Goal: Task Accomplishment & Management: Manage account settings

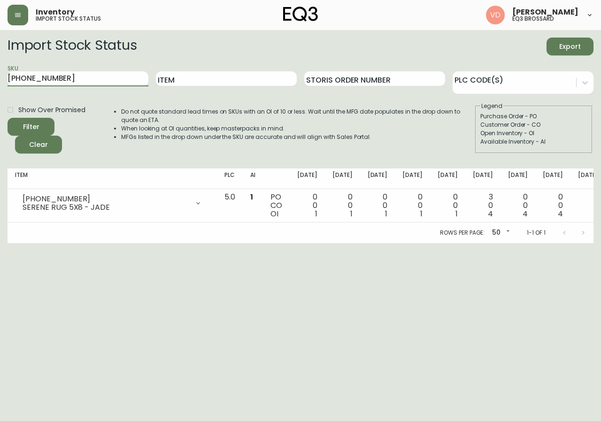
click at [0, 86] on main "Import Stock Status Export SKU [PHONE_NUMBER] Item Storis Order Number PLC Code…" at bounding box center [300, 136] width 601 height 213
click at [15, 18] on icon "button" at bounding box center [18, 15] width 8 height 8
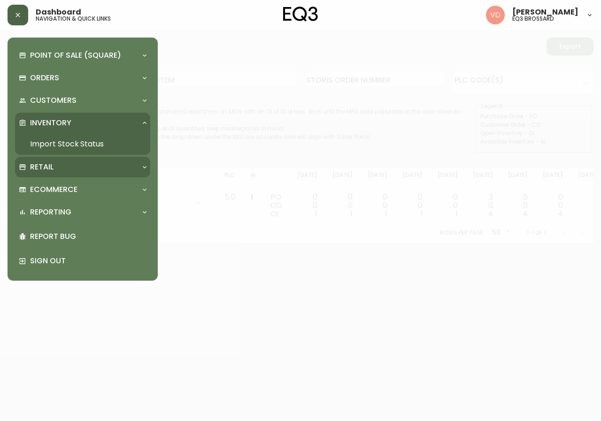
click at [90, 163] on div "Retail" at bounding box center [78, 167] width 118 height 10
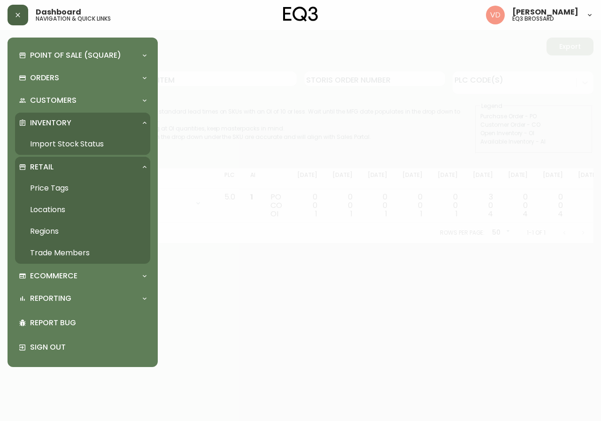
click at [78, 253] on link "Trade Members" at bounding box center [82, 253] width 135 height 22
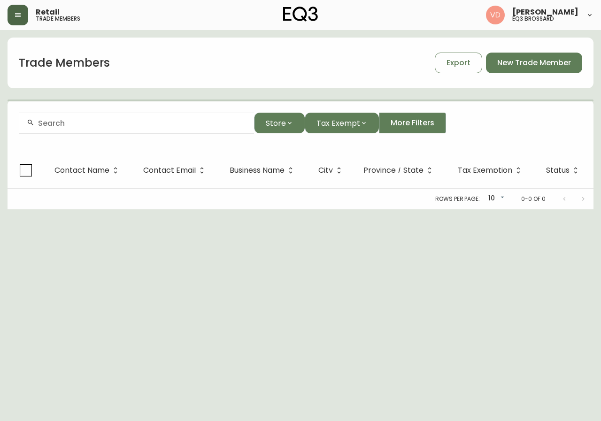
click at [178, 123] on input "text" at bounding box center [142, 123] width 208 height 9
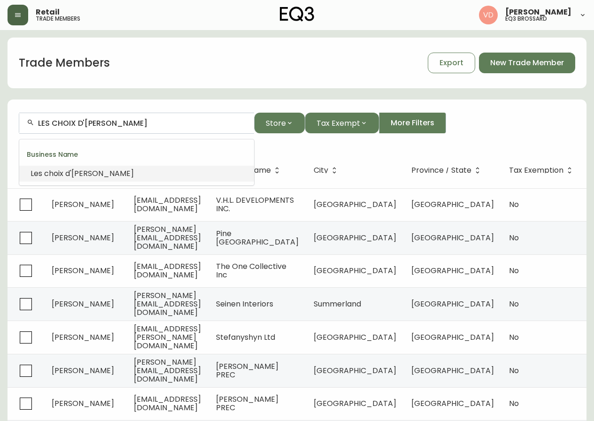
click at [150, 172] on li "Les choix d'[PERSON_NAME]" at bounding box center [136, 174] width 235 height 16
type input "Les choix d'[PERSON_NAME]"
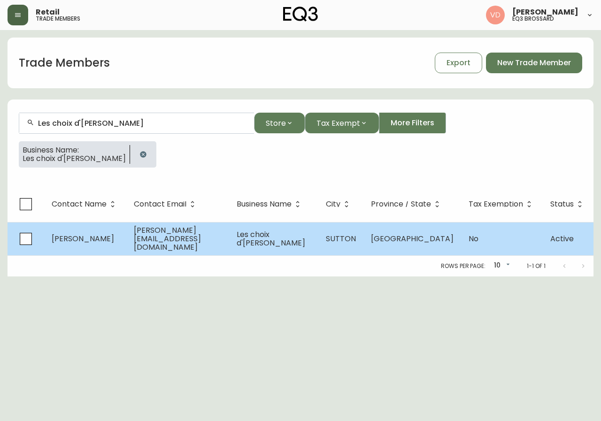
click at [149, 232] on td "[PERSON_NAME][EMAIL_ADDRESS][DOMAIN_NAME]" at bounding box center [177, 238] width 103 height 33
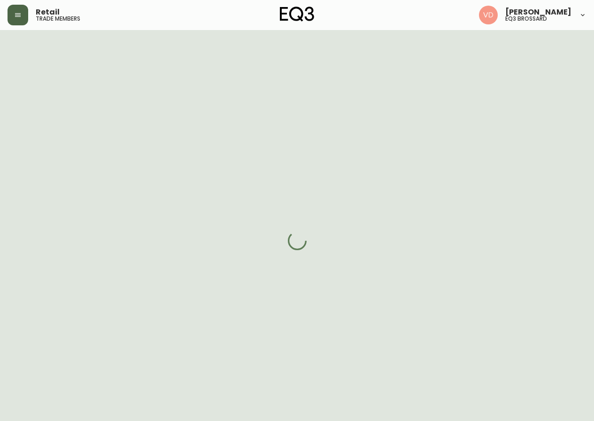
select select "QC"
select select "CA"
select select "CA_FR"
select select "Other"
select select "Interior Designer"
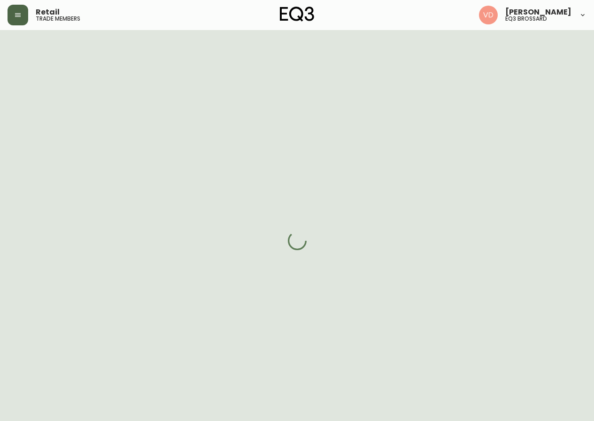
select select "cjw10z96u00fa6gs0941re9ze"
select select "false"
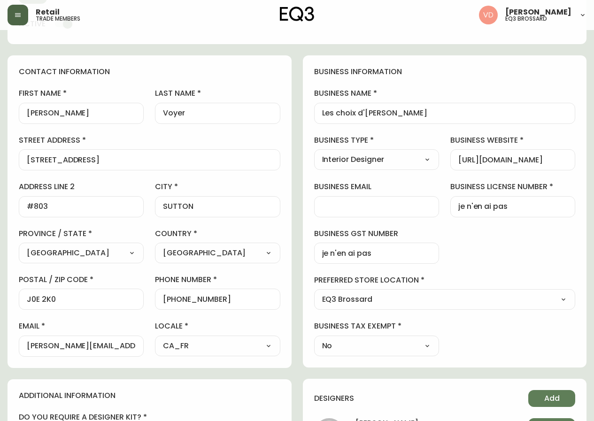
scroll to position [94, 0]
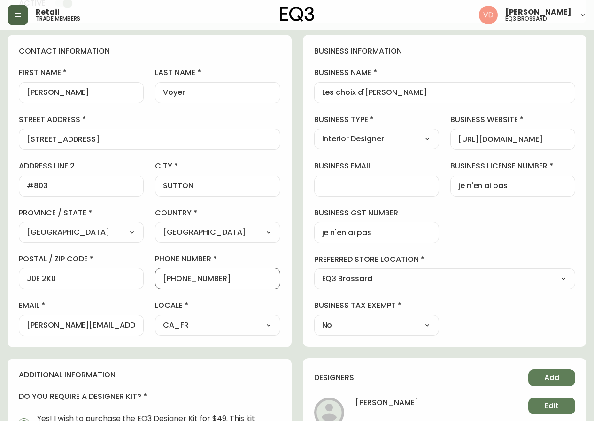
drag, startPoint x: 236, startPoint y: 276, endPoint x: 171, endPoint y: 280, distance: 65.3
click at [171, 280] on input "[PHONE_NUMBER]" at bounding box center [217, 278] width 109 height 9
click at [299, 368] on div "contact information first name [PERSON_NAME] last name [GEOGRAPHIC_DATA] addres…" at bounding box center [297, 370] width 579 height 671
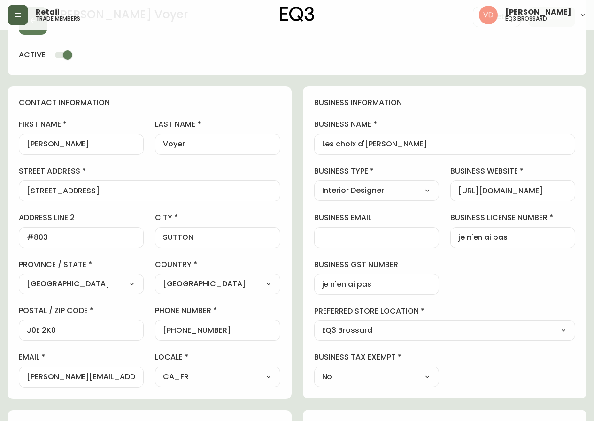
scroll to position [0, 0]
